Goal: Use online tool/utility

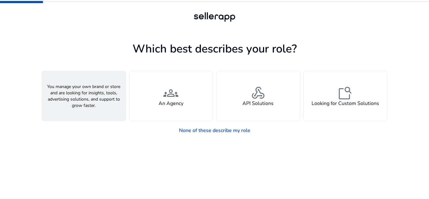
click at [84, 83] on div "person A Seller" at bounding box center [84, 96] width 84 height 50
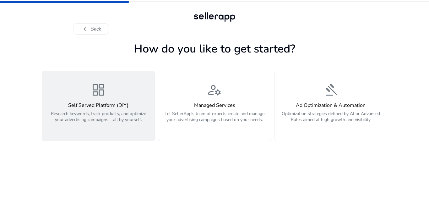
click at [111, 90] on div "dashboard Self Served Platform (DIY) Research keywords, track products, and opt…" at bounding box center [98, 105] width 105 height 47
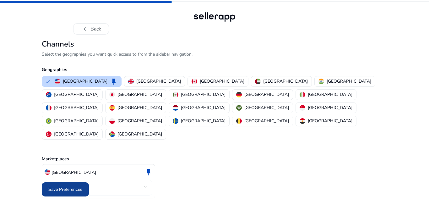
click at [74, 187] on span "Save Preferences" at bounding box center [65, 189] width 34 height 7
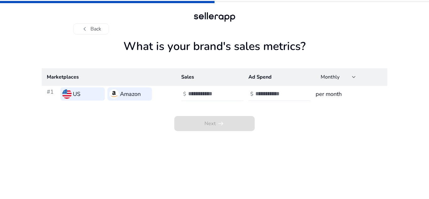
click at [196, 90] on input "number" at bounding box center [209, 93] width 42 height 7
type input "*"
click at [268, 94] on input "number" at bounding box center [276, 93] width 42 height 7
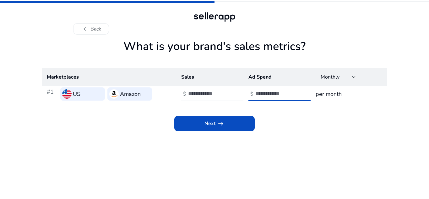
type input "*"
click at [236, 113] on div "Next arrow_right_alt" at bounding box center [214, 116] width 345 height 29
click at [231, 122] on span at bounding box center [214, 123] width 80 height 15
